Goal: Find specific fact: Find specific fact

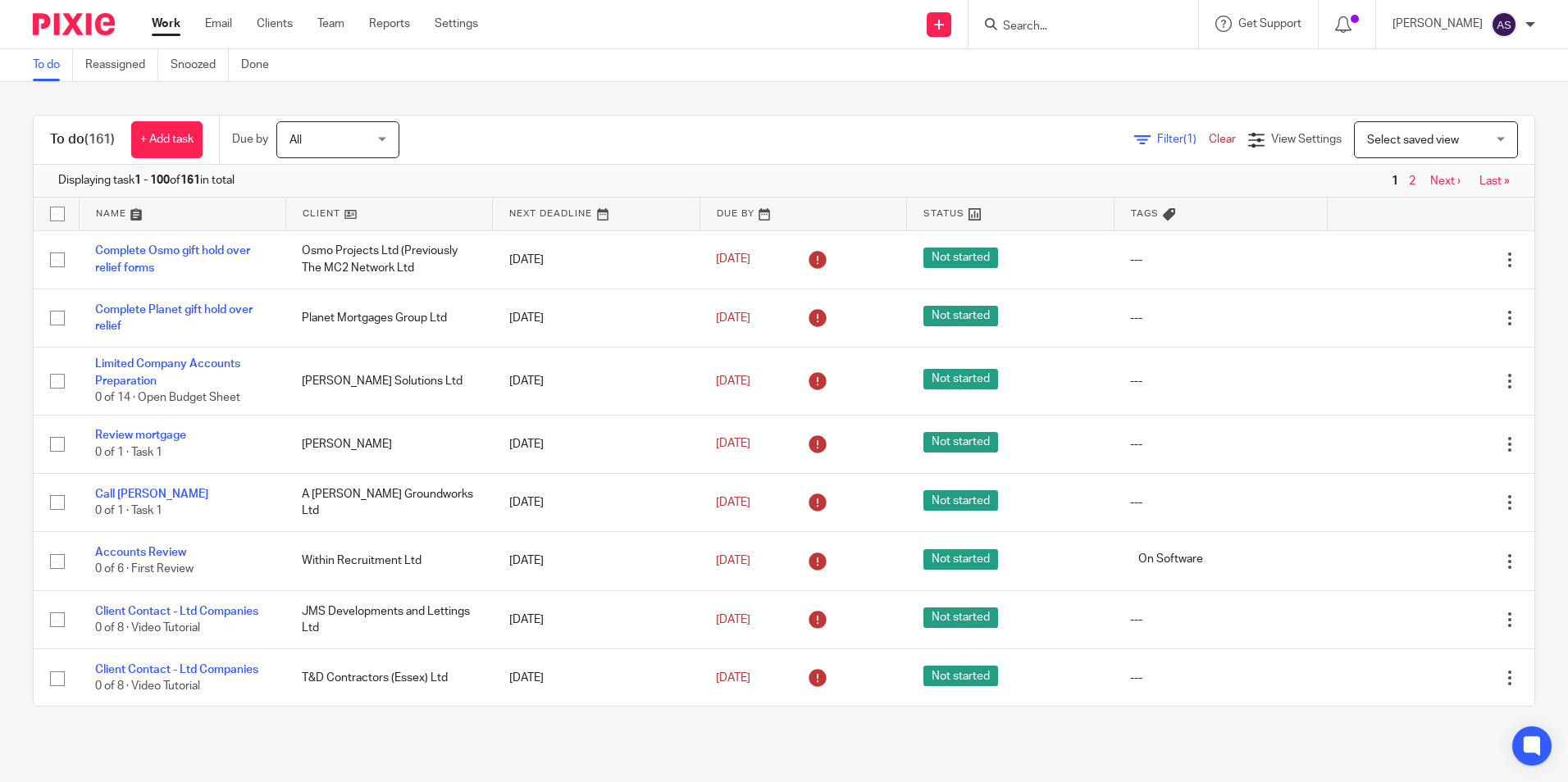
click at [1114, 20] on input "Search" at bounding box center [1074, 26] width 148 height 14
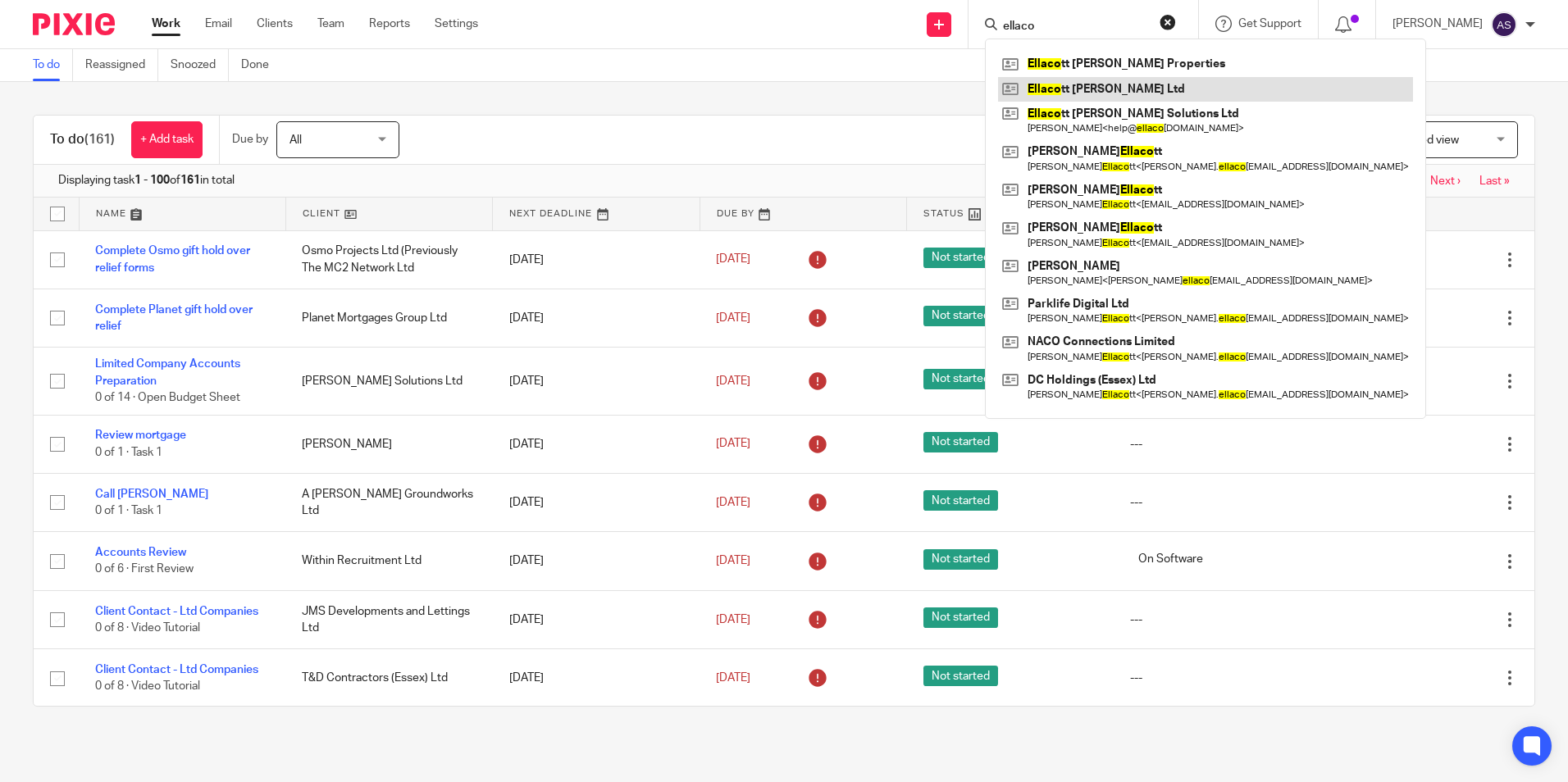
type input "ellaco"
click at [1098, 90] on link at bounding box center [1205, 89] width 415 height 25
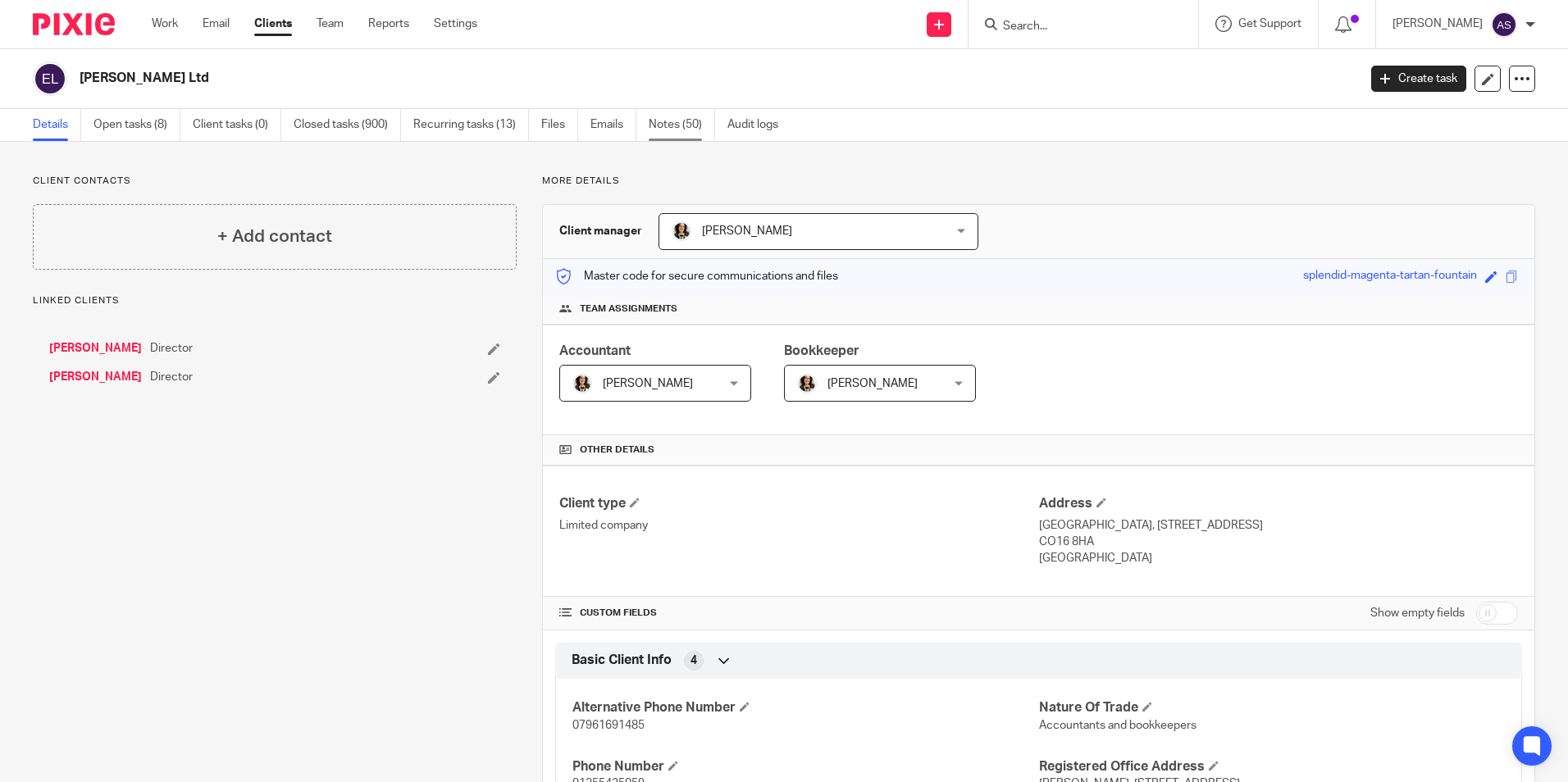
click at [678, 123] on link "Notes (50)" at bounding box center [681, 125] width 67 height 32
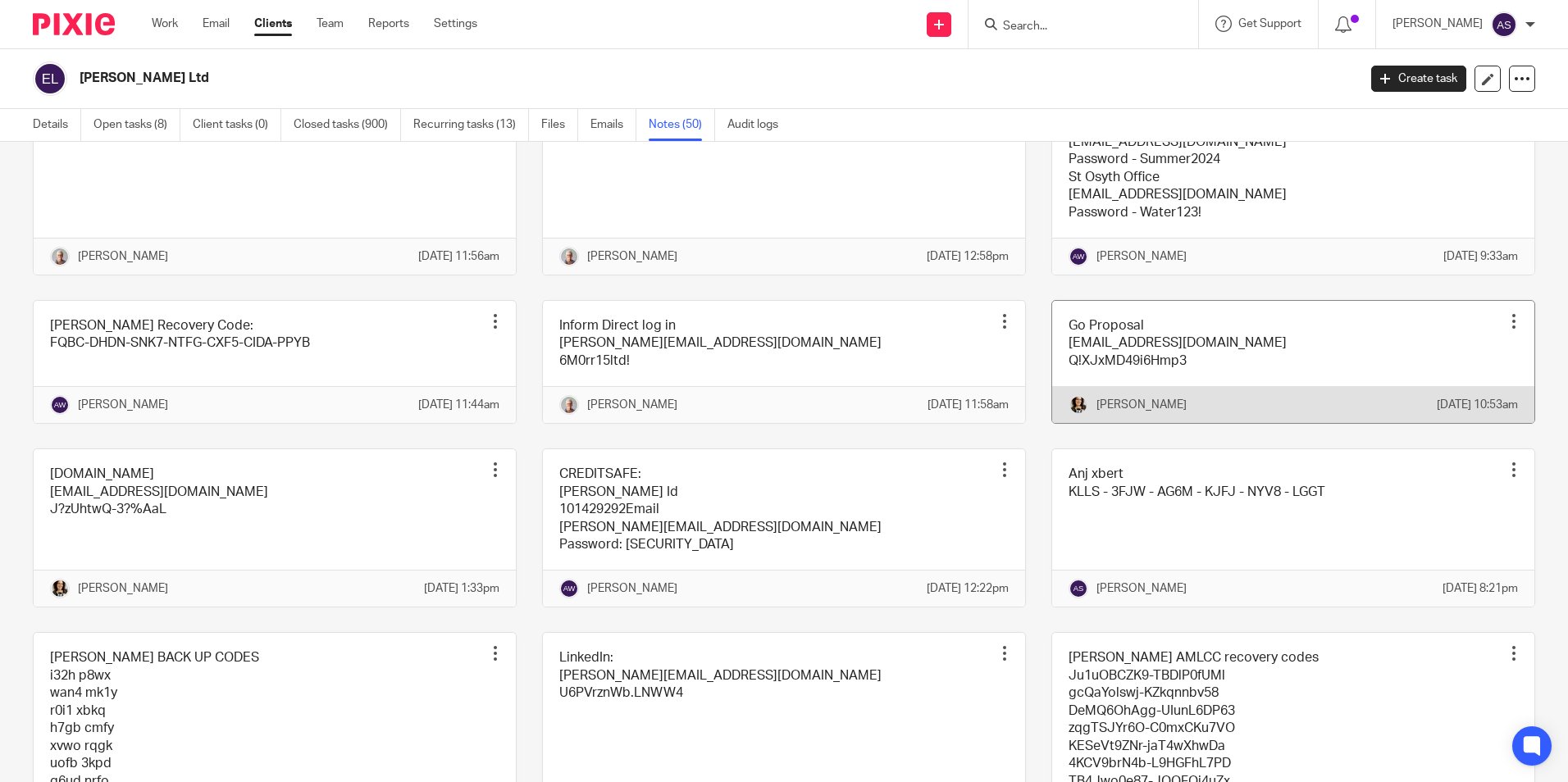
scroll to position [2429, 0]
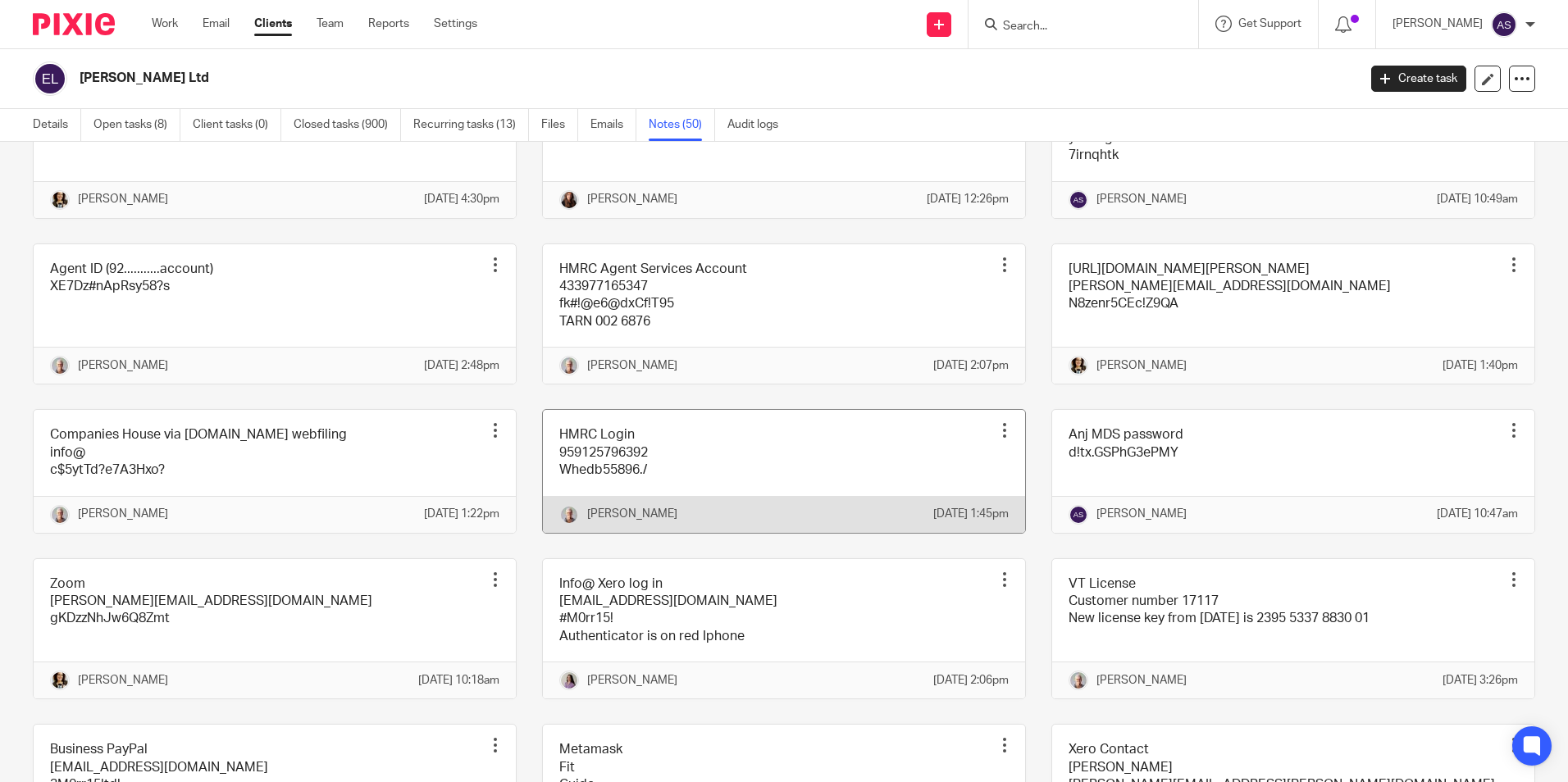
click at [996, 443] on div "Pin note Edit note Delete note" at bounding box center [1004, 430] width 25 height 25
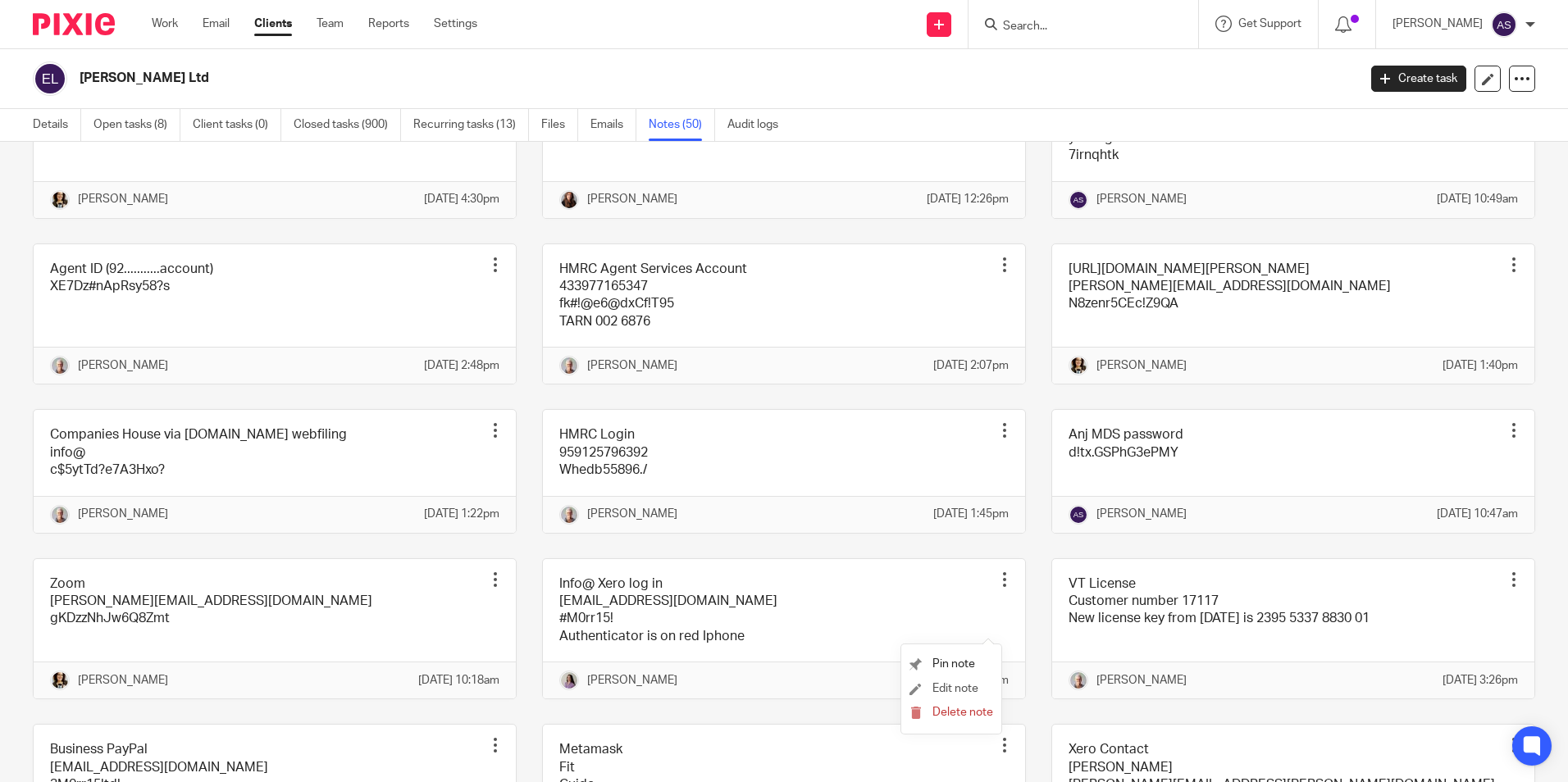
click at [964, 681] on li "Edit note" at bounding box center [951, 689] width 84 height 25
click at [925, 683] on link "Edit note" at bounding box center [943, 689] width 68 height 12
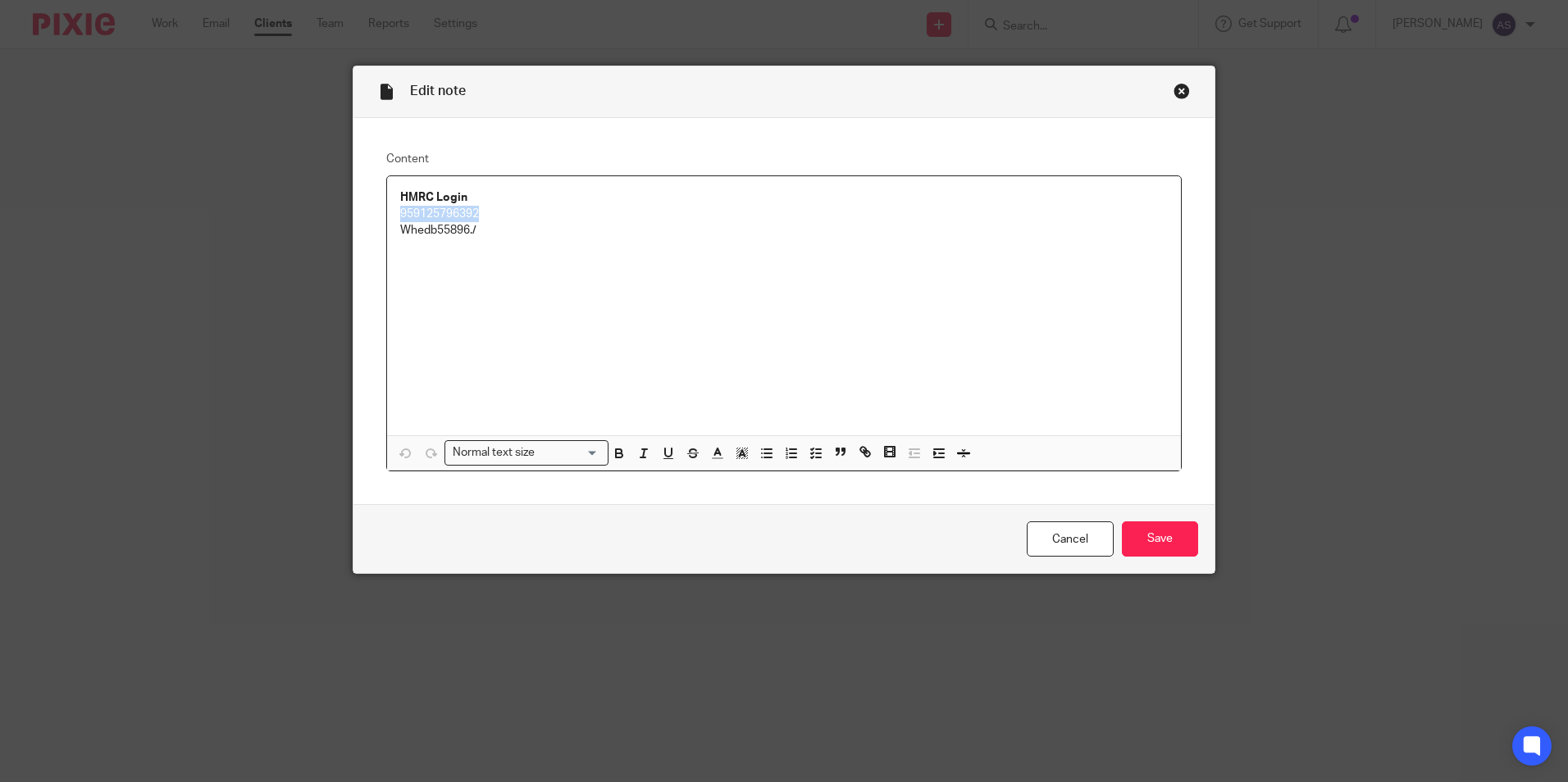
drag, startPoint x: 479, startPoint y: 208, endPoint x: 393, endPoint y: 216, distance: 86.4
click at [393, 216] on div "HMRC Login 959125796392 Whedb55896./" at bounding box center [784, 306] width 794 height 260
copy p "959125796392"
drag, startPoint x: 477, startPoint y: 232, endPoint x: 392, endPoint y: 237, distance: 85.1
click at [392, 237] on div "HMRC Login 959125796392 Whedb55896./" at bounding box center [784, 306] width 794 height 260
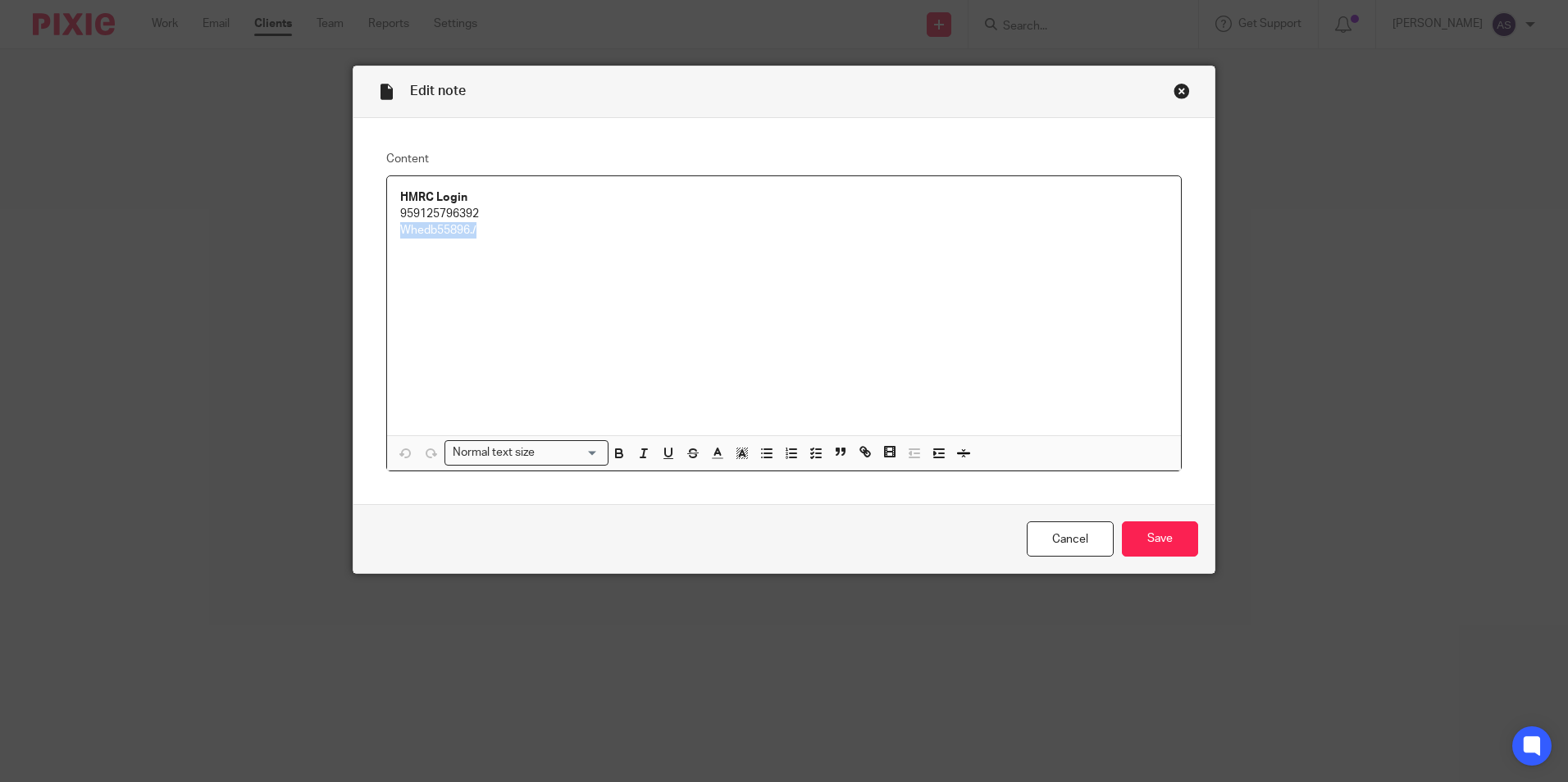
copy p "Whedb55896./"
